Goal: Information Seeking & Learning: Check status

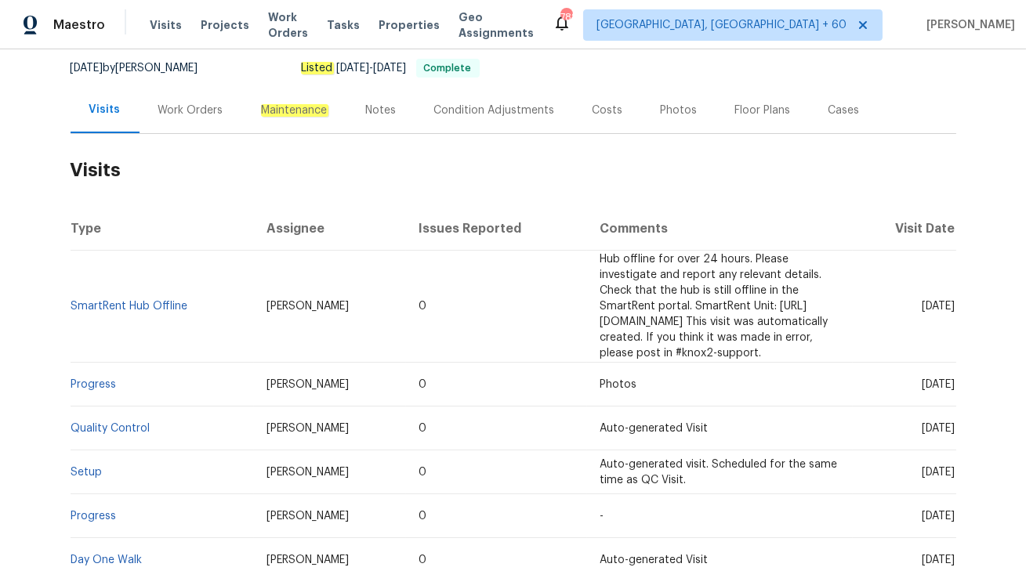
scroll to position [168, 0]
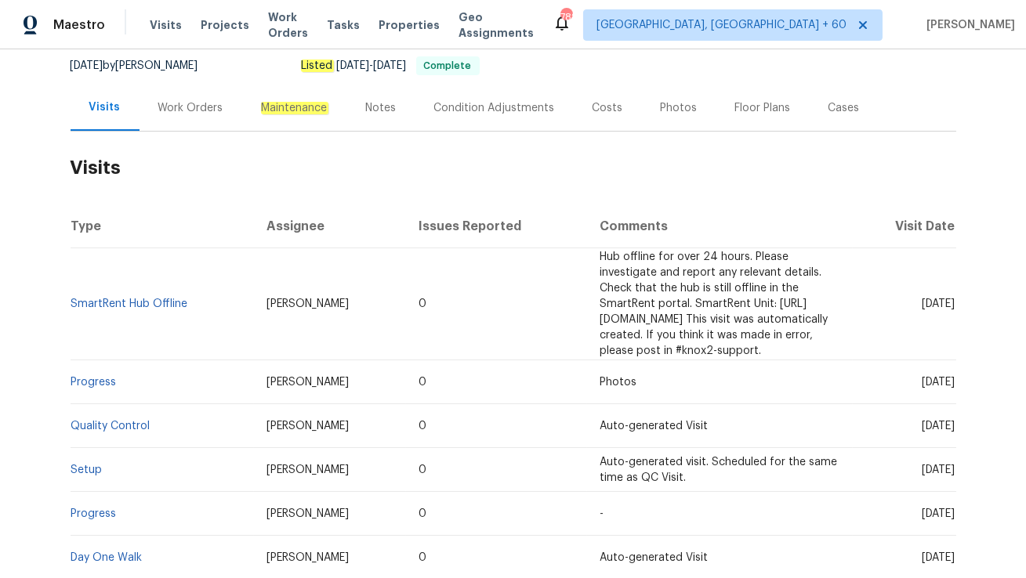
click at [186, 100] on div "Work Orders" at bounding box center [190, 108] width 65 height 16
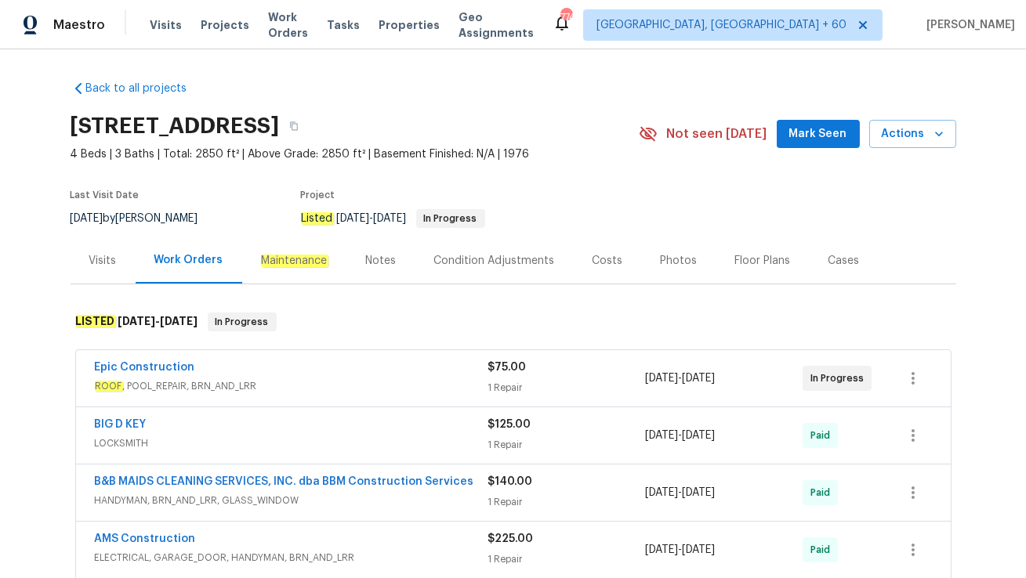
click at [333, 369] on div "Epic Construction" at bounding box center [291, 369] width 393 height 19
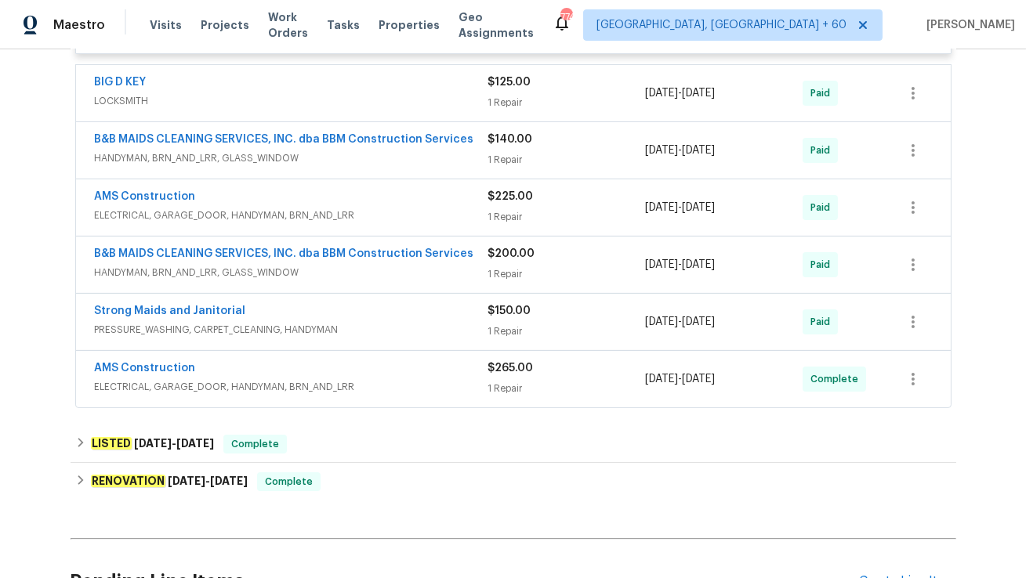
scroll to position [595, 0]
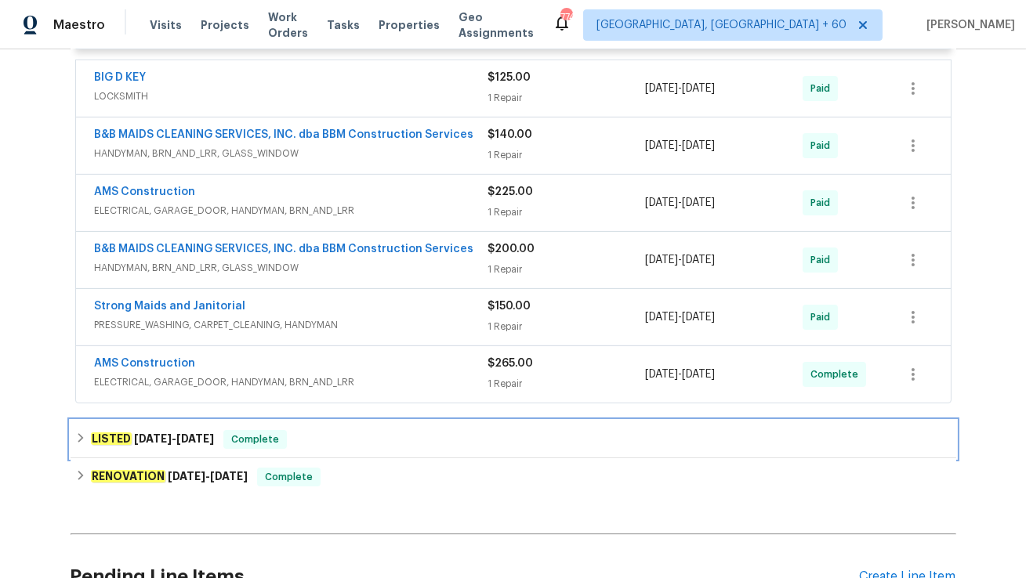
click at [241, 456] on div "LISTED 5/12/25 - 5/16/25 Complete" at bounding box center [514, 440] width 886 height 38
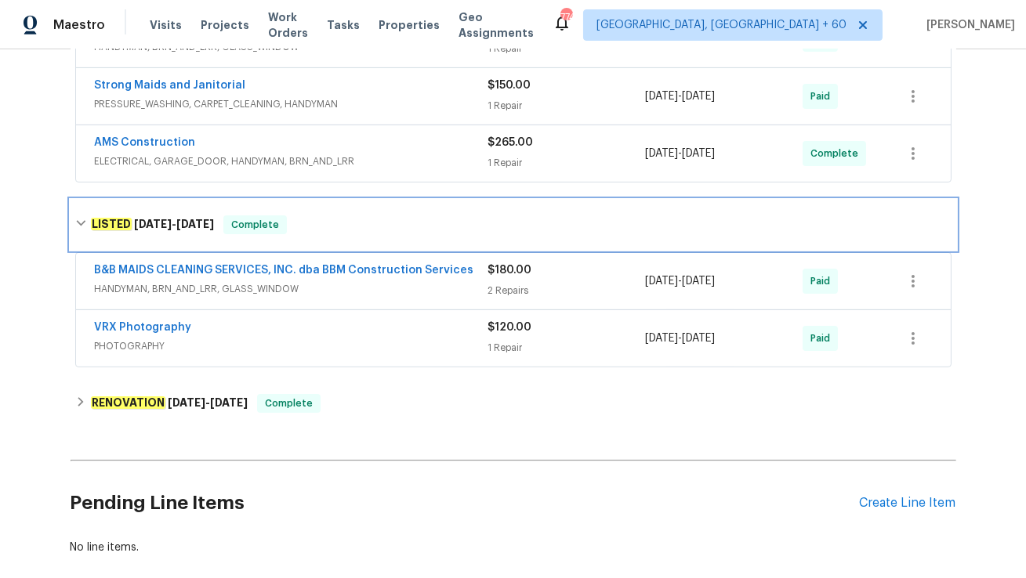
scroll to position [823, 0]
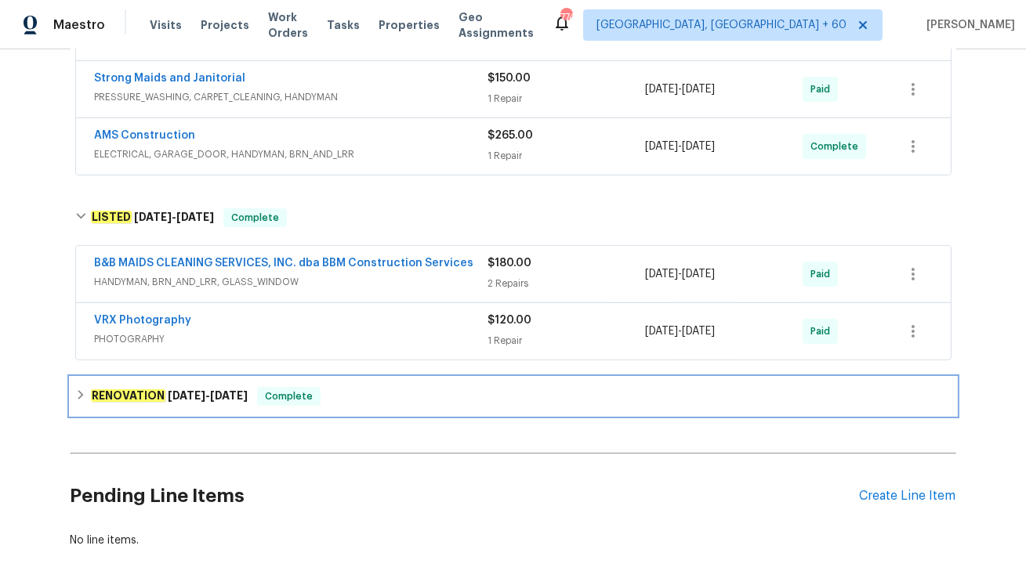
click at [335, 389] on div "RENOVATION 3/4/25 - 4/25/25 Complete" at bounding box center [513, 396] width 876 height 19
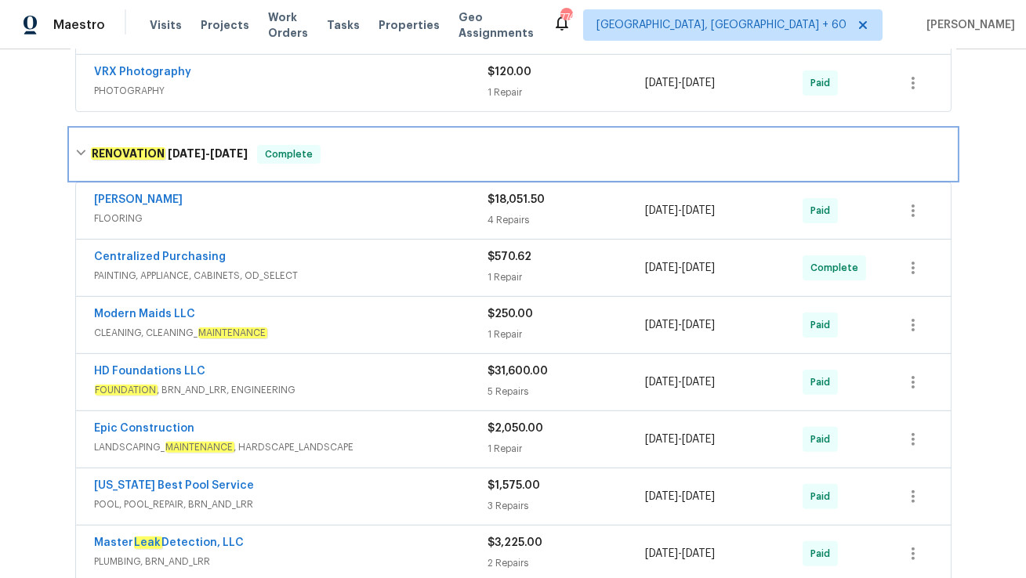
scroll to position [1074, 0]
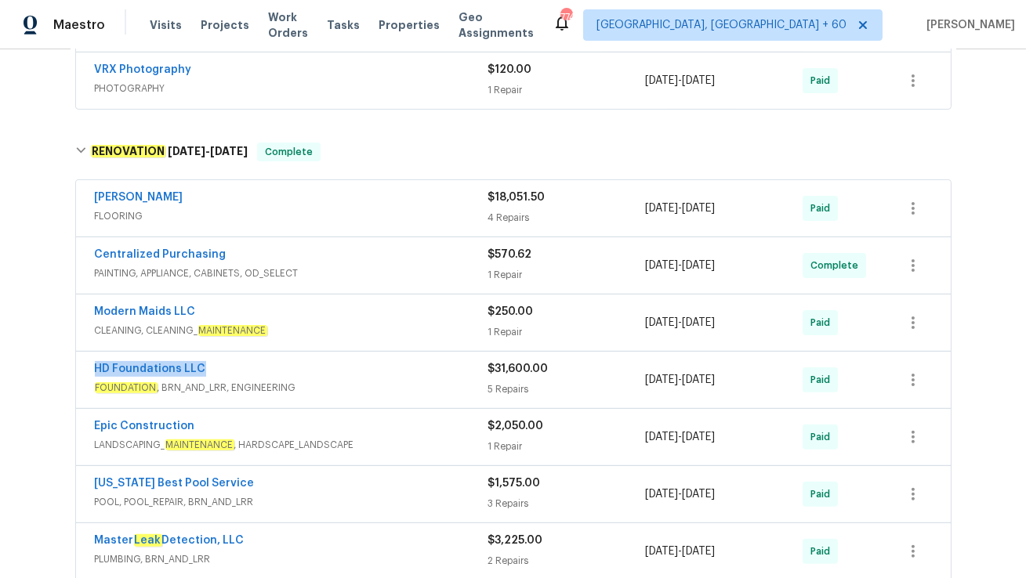
drag, startPoint x: 89, startPoint y: 366, endPoint x: 230, endPoint y: 367, distance: 141.1
click at [230, 367] on div "HD Foundations LLC FOUNDATION , BRN_AND_LRR, ENGINEERING $31,600.00 5 Repairs 3…" at bounding box center [513, 380] width 875 height 56
copy link "HD Foundations LLC"
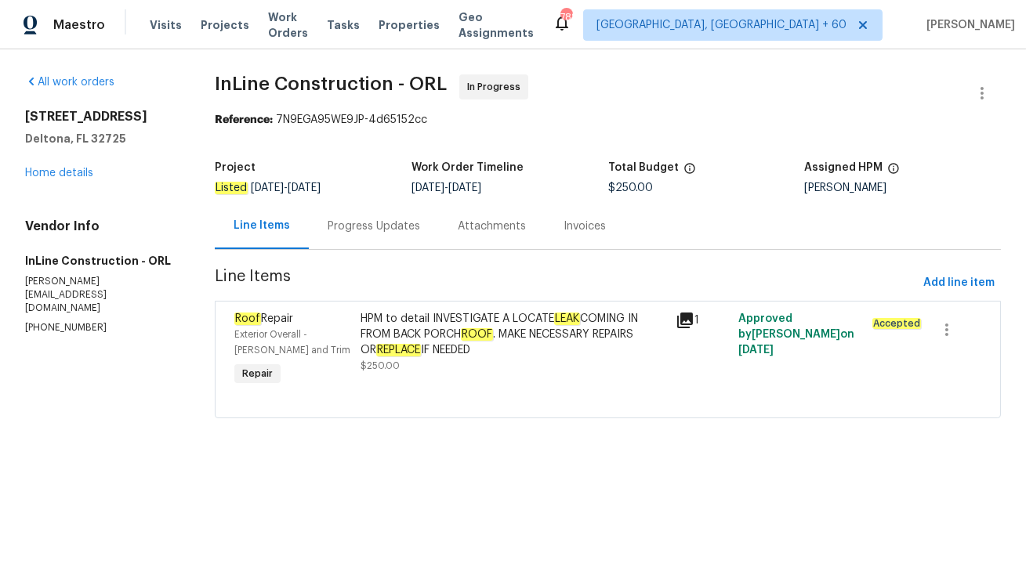
click at [364, 218] on div "Progress Updates" at bounding box center [374, 226] width 130 height 46
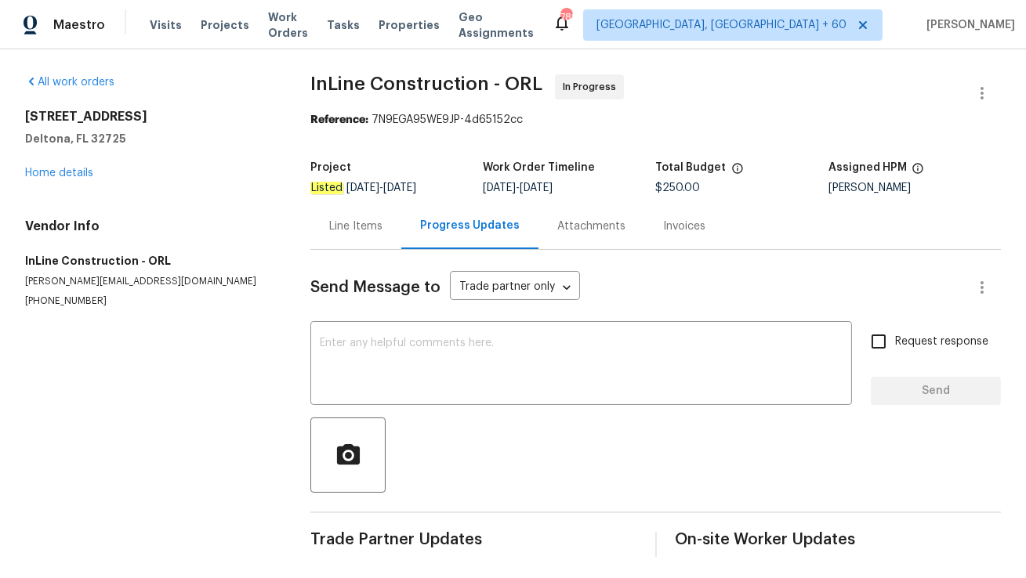
click at [337, 227] on div "Line Items" at bounding box center [355, 227] width 53 height 16
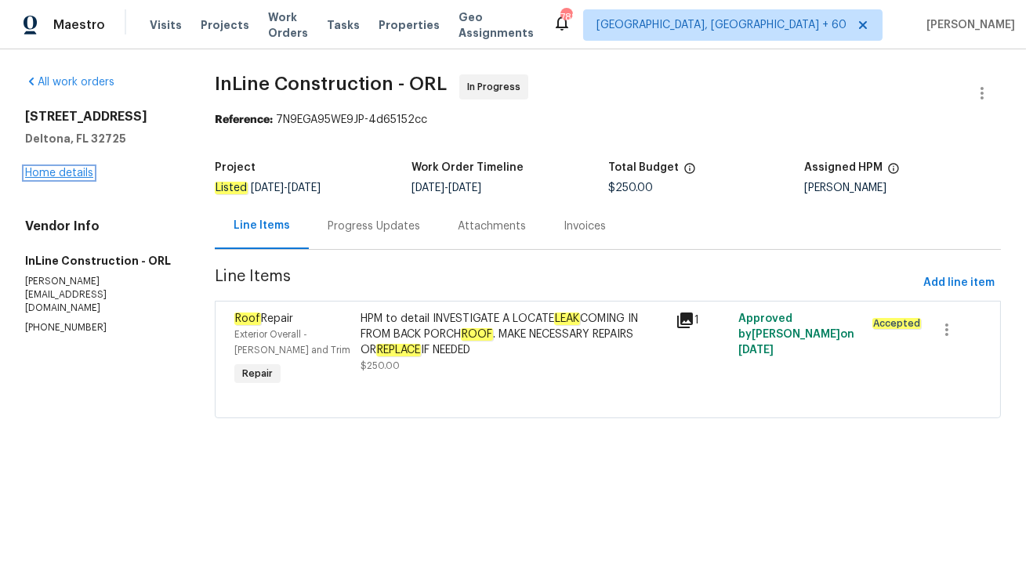
click at [58, 169] on link "Home details" at bounding box center [59, 173] width 68 height 11
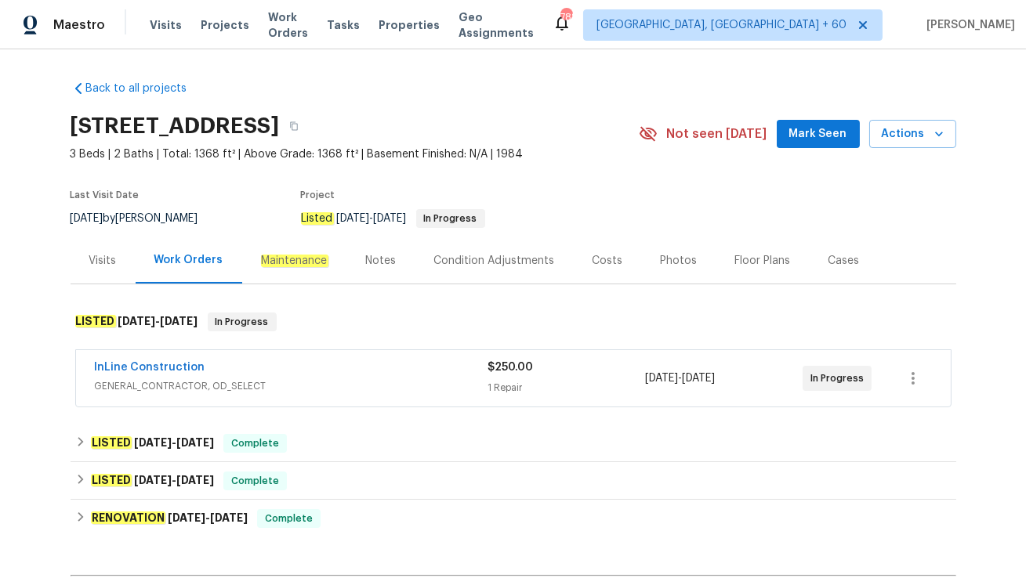
click at [96, 263] on div "Visits" at bounding box center [102, 261] width 27 height 16
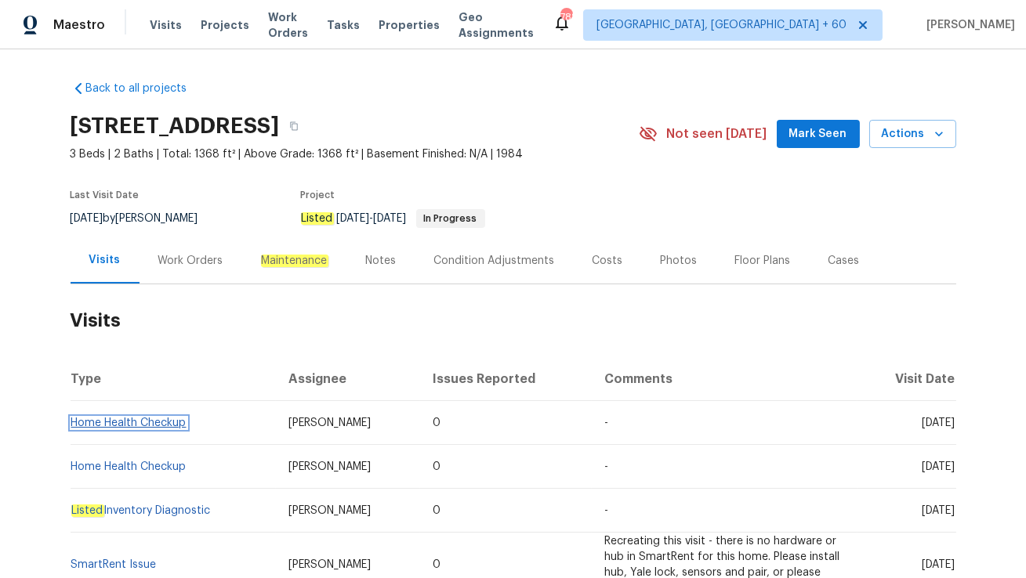
click at [122, 423] on link "Home Health Checkup" at bounding box center [128, 423] width 115 height 11
